Goal: Task Accomplishment & Management: Manage account settings

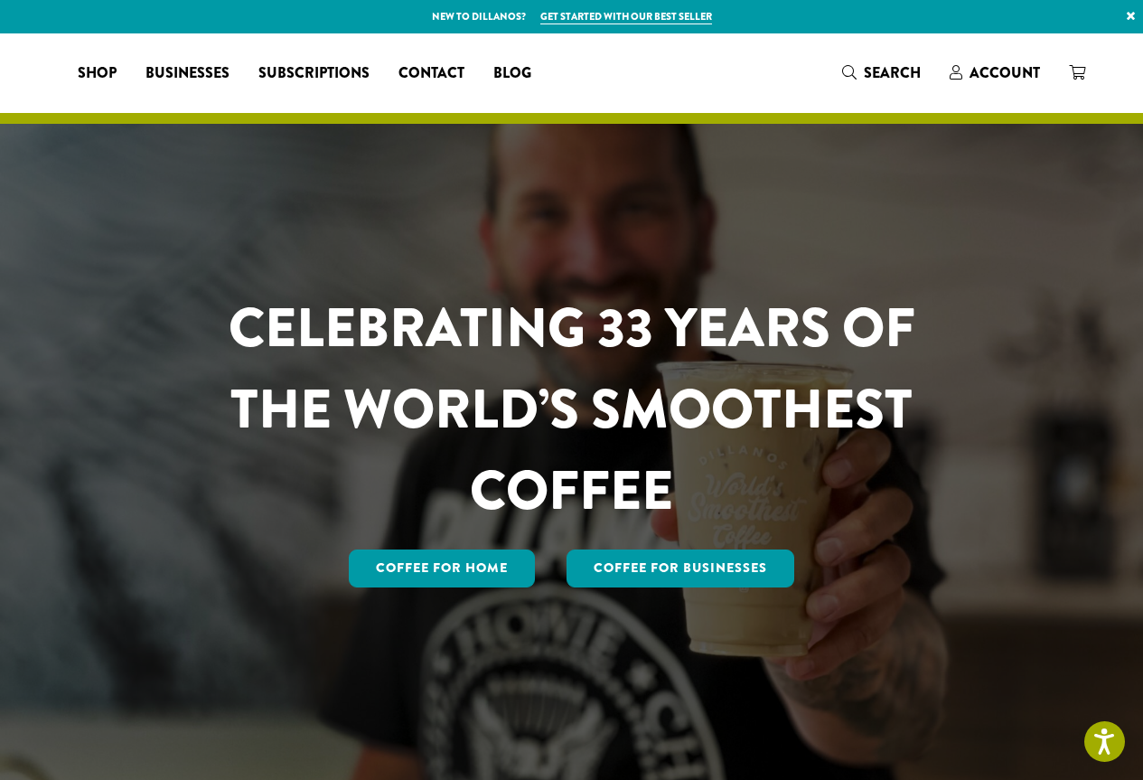
click at [978, 74] on div "CELEBRATING 33 YEARS OF THE WORLD’S SMOOTHEST COFFEE Coffee for Home Coffee For…" at bounding box center [572, 408] width 1084 height 751
click at [954, 68] on icon at bounding box center [956, 72] width 13 height 14
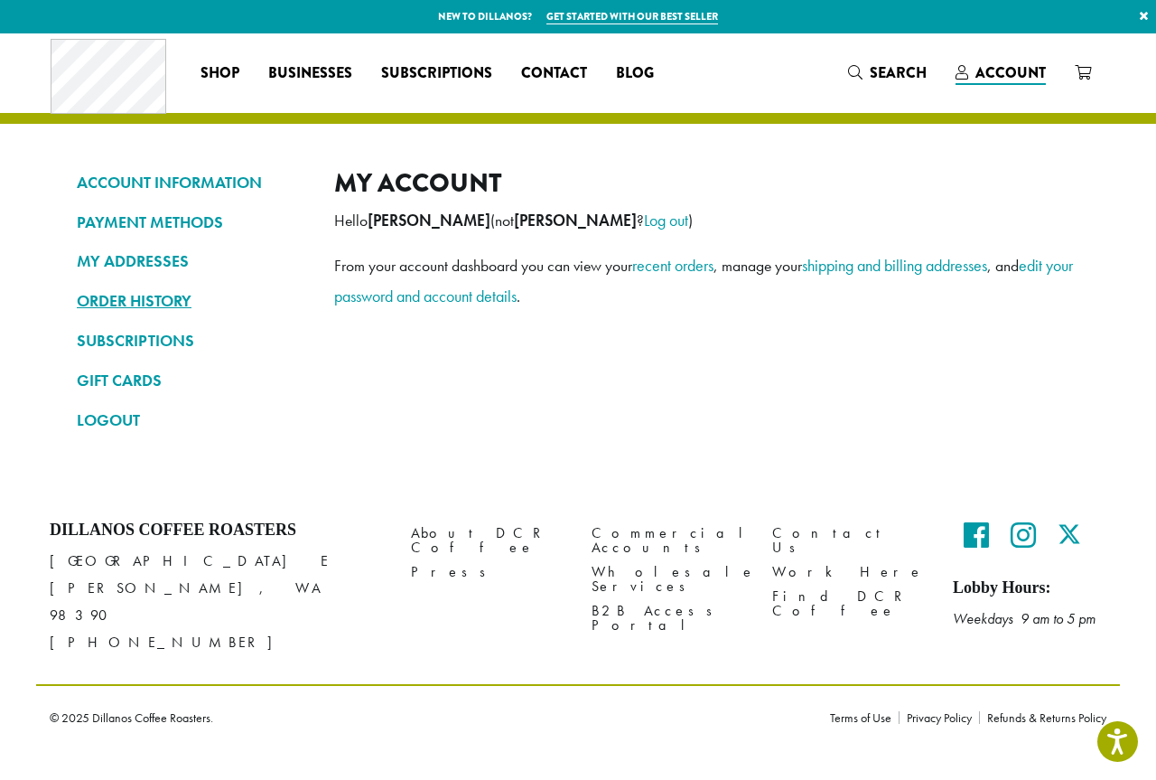
click at [126, 302] on link "ORDER HISTORY" at bounding box center [192, 300] width 230 height 31
click at [178, 301] on link "ORDER HISTORY" at bounding box center [192, 300] width 230 height 31
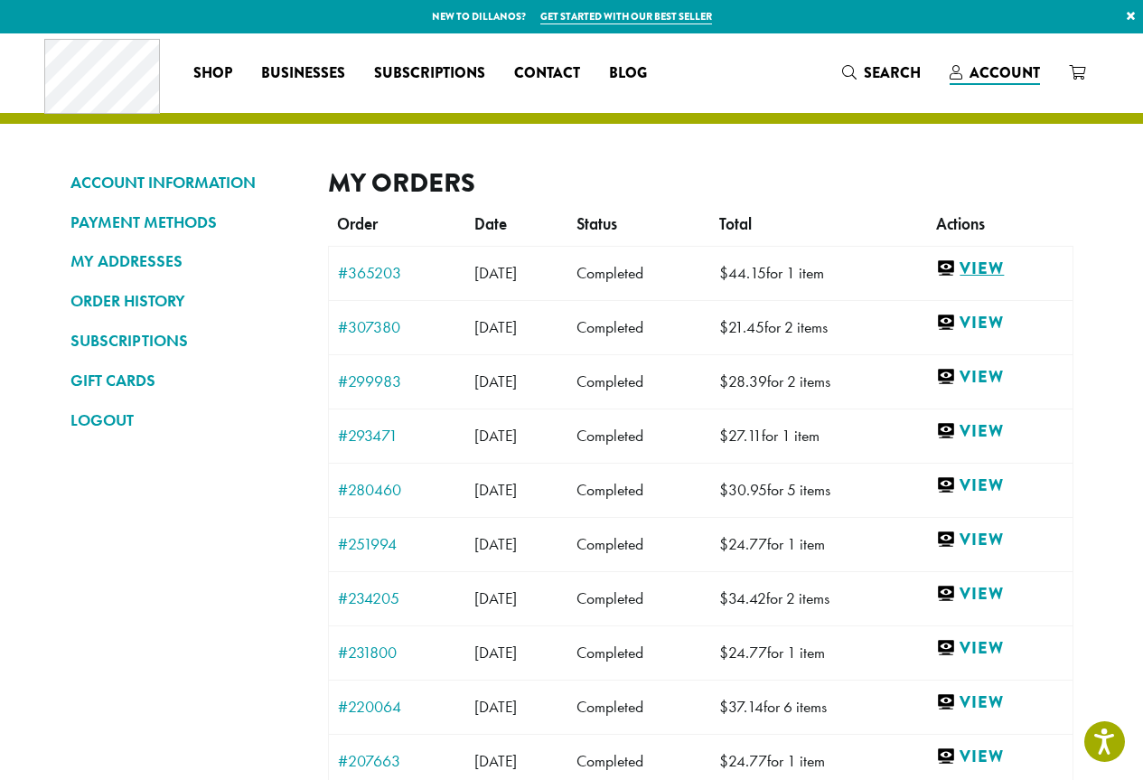
click at [997, 262] on link "View" at bounding box center [999, 268] width 126 height 23
